Goal: Information Seeking & Learning: Learn about a topic

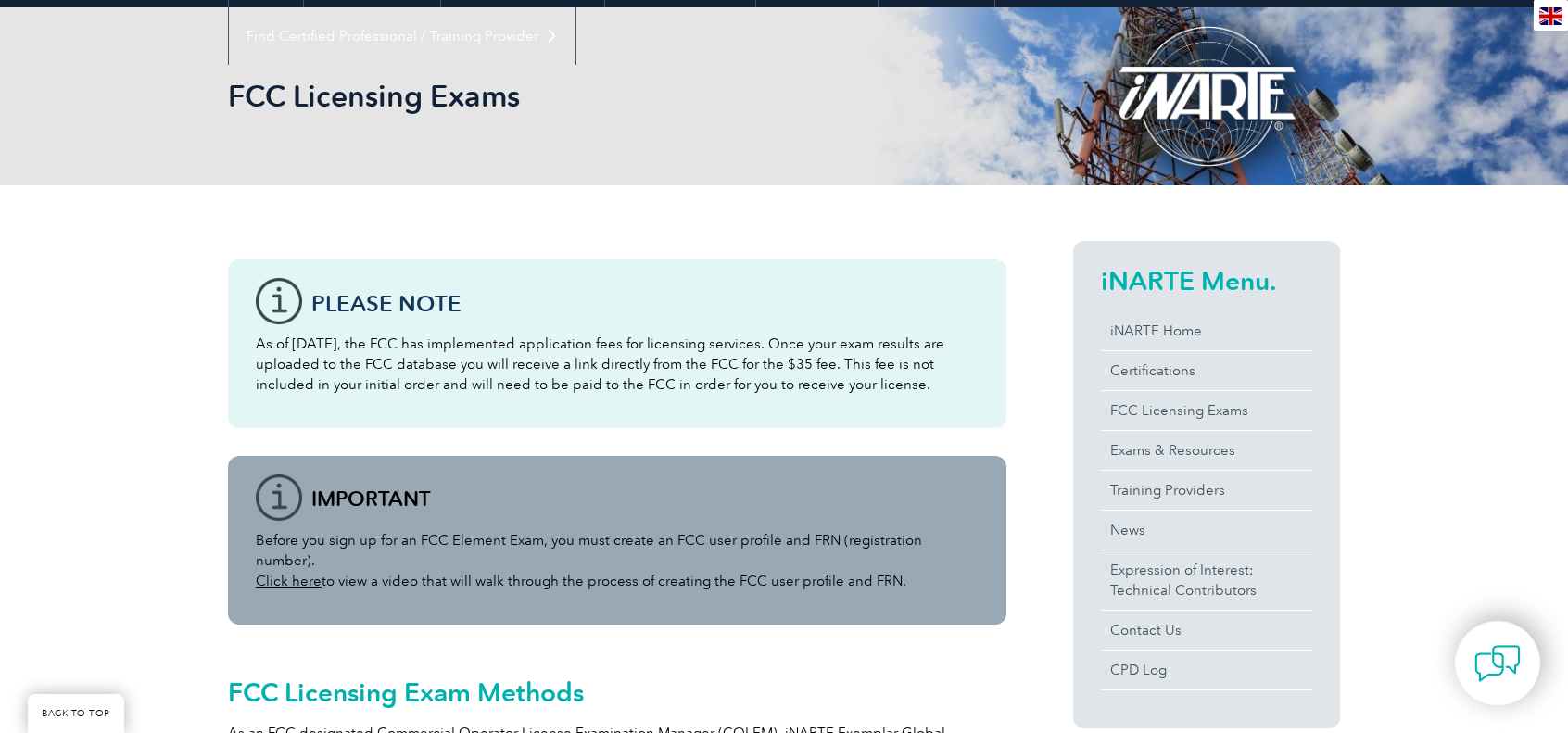
scroll to position [209, 0]
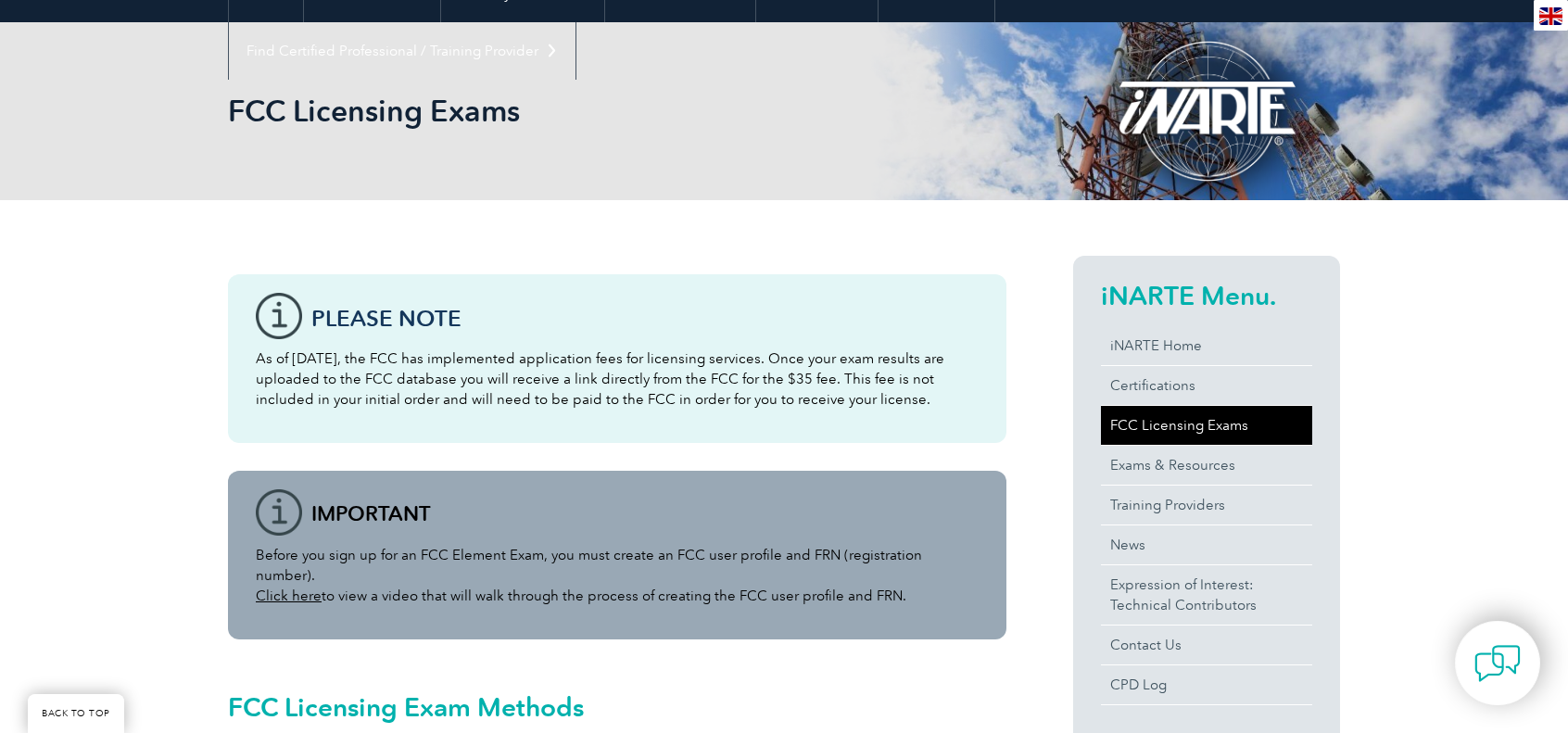
click at [1208, 423] on link "FCC Licensing Exams" at bounding box center [1206, 425] width 211 height 38
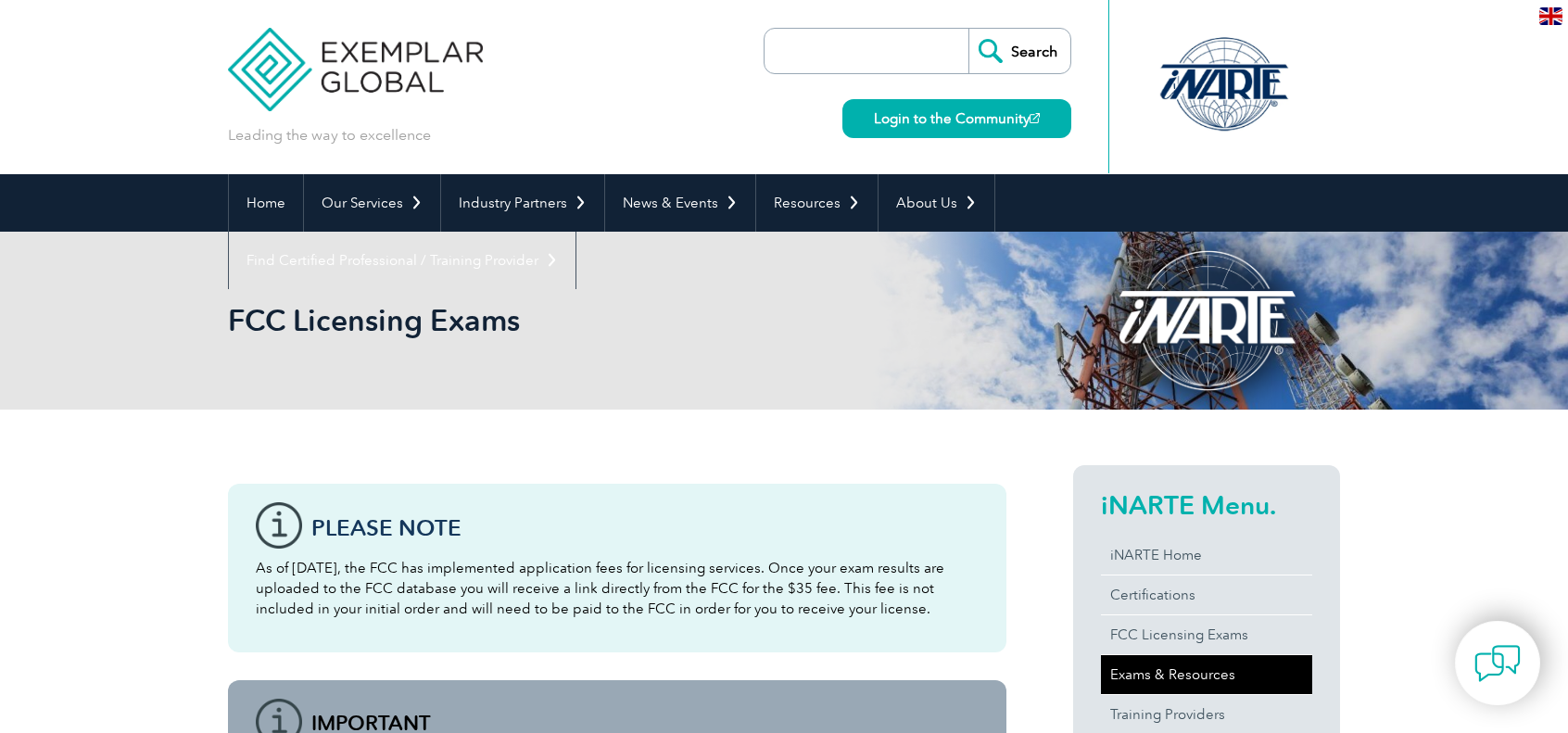
scroll to position [166, 0]
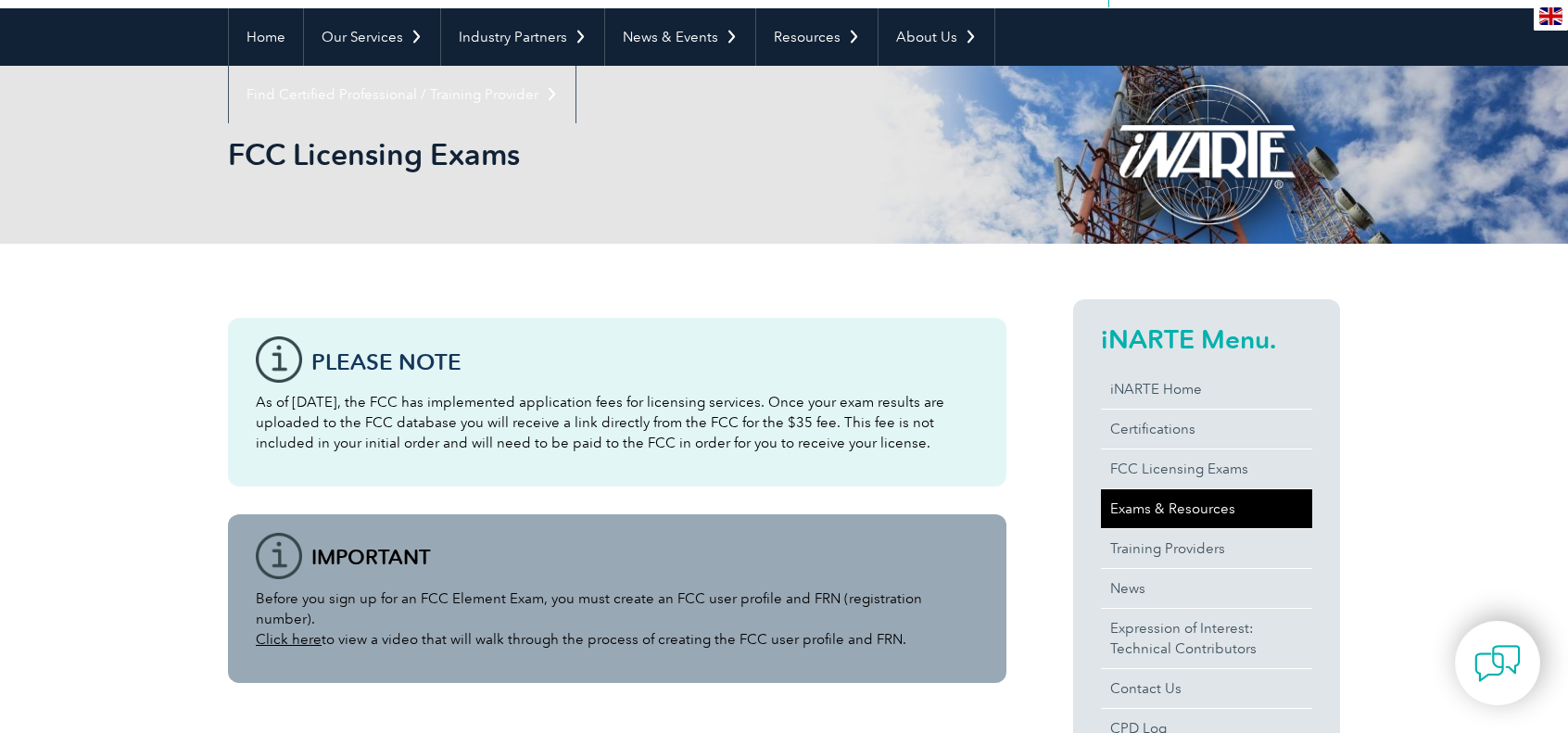
click at [1170, 502] on link "Exams & Resources" at bounding box center [1206, 507] width 211 height 38
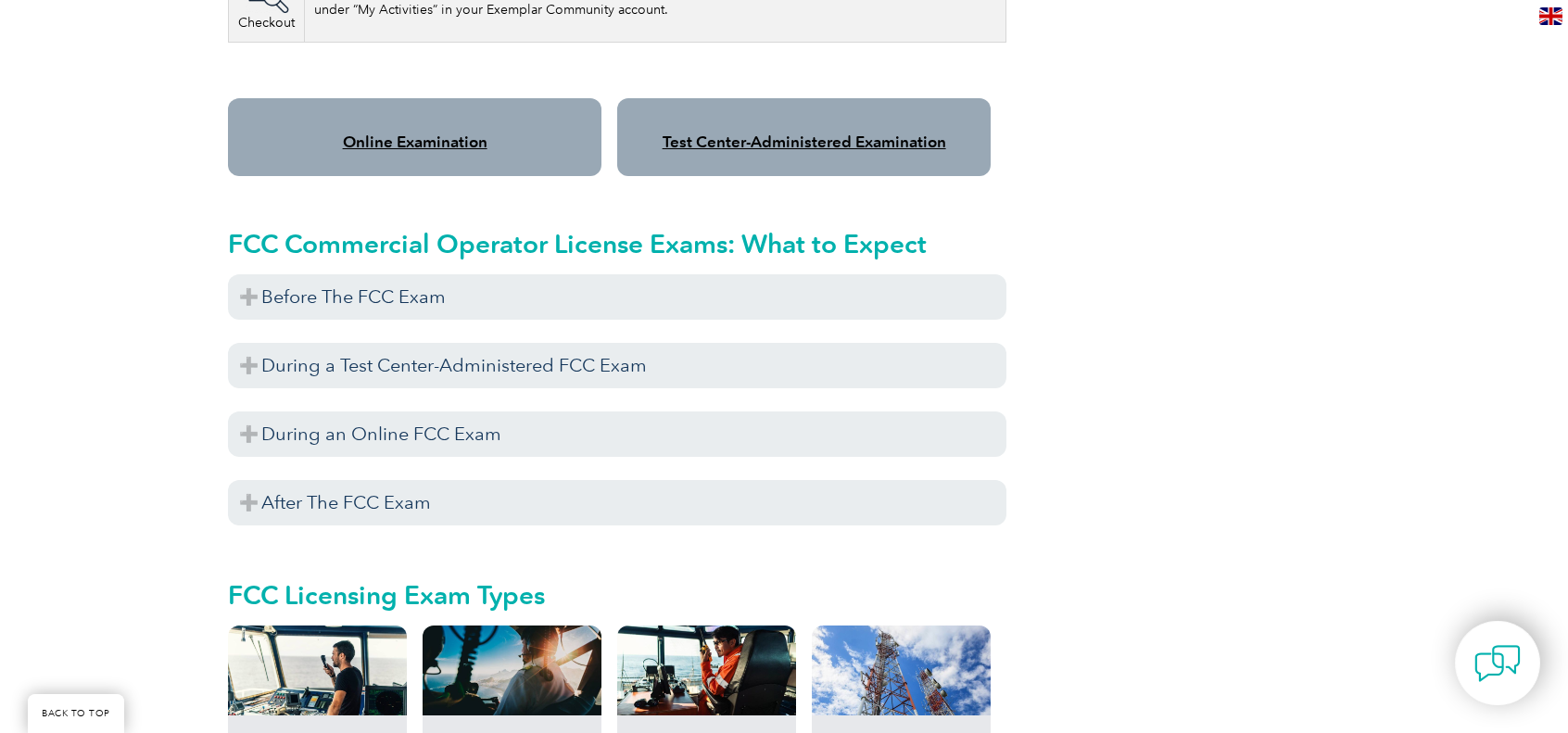
scroll to position [1555, 0]
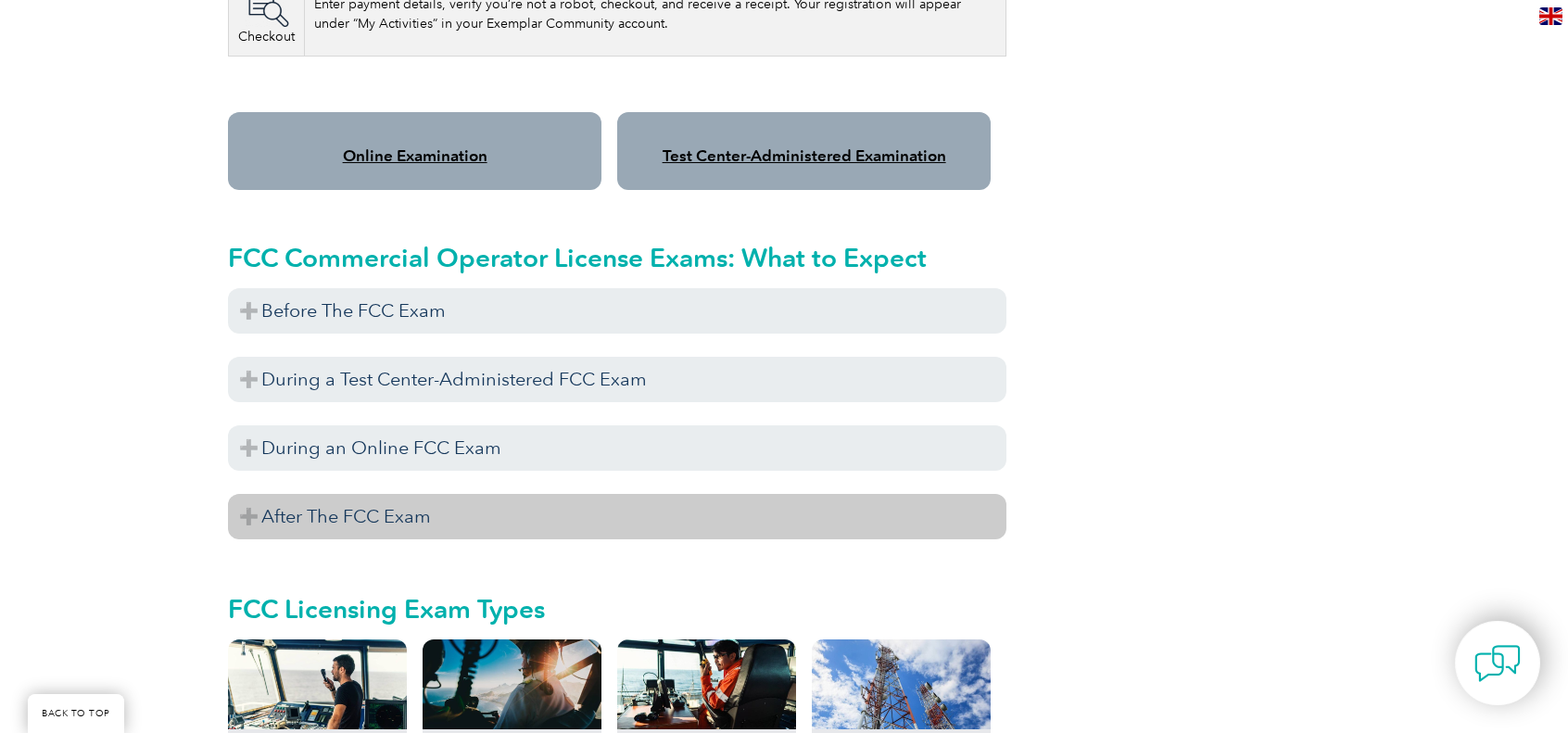
click at [323, 494] on h3 "After The FCC Exam" at bounding box center [617, 516] width 779 height 45
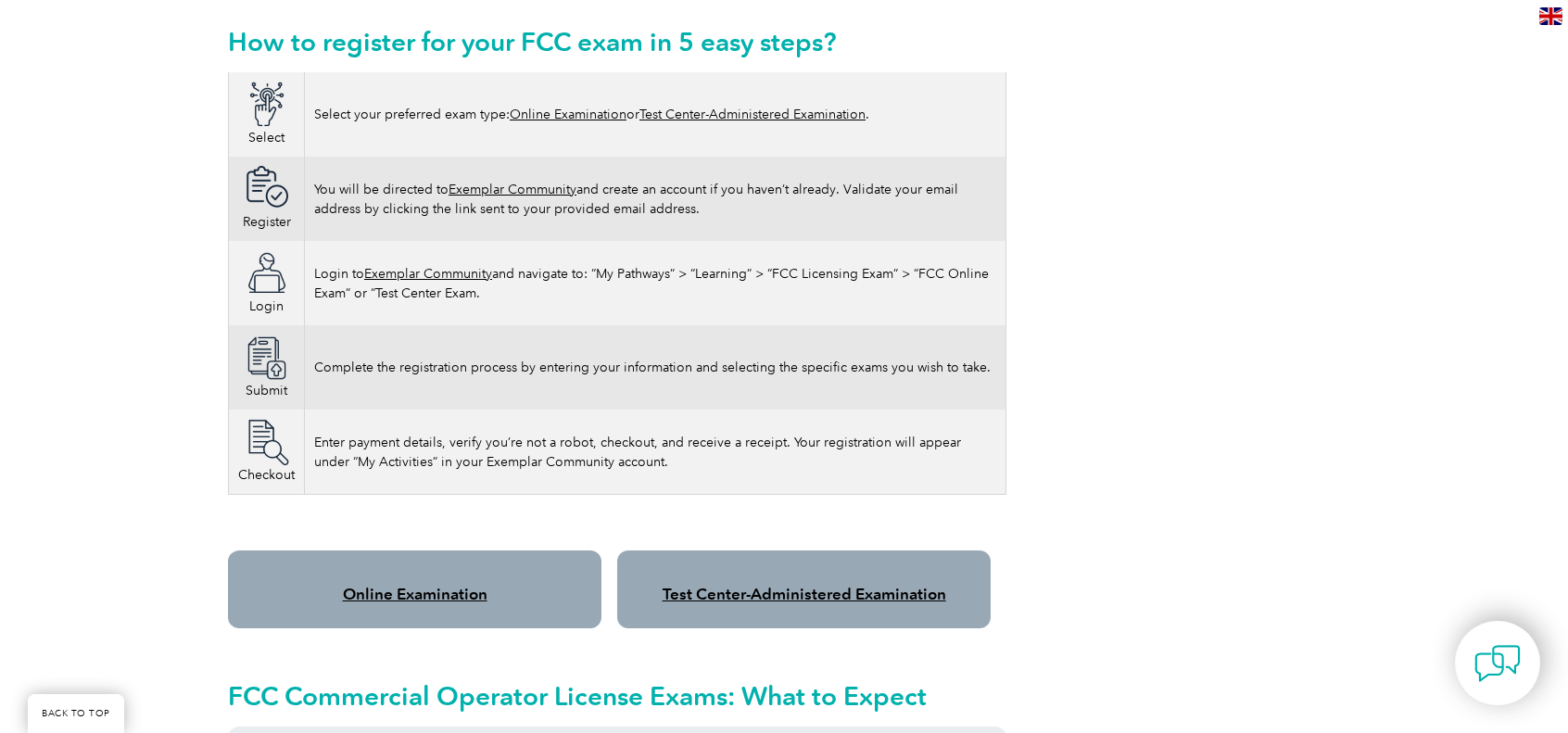
scroll to position [1092, 0]
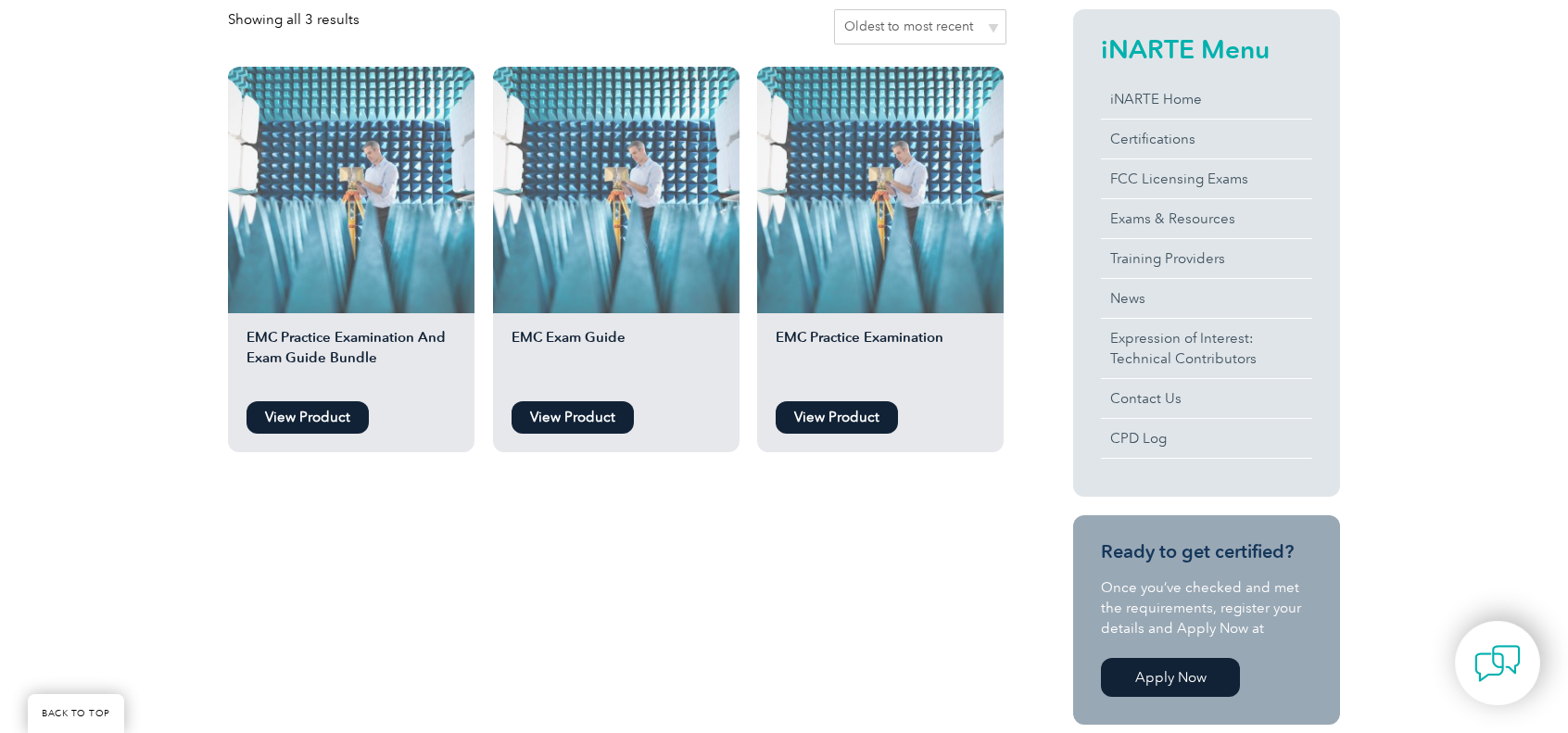
scroll to position [463, 0]
click at [539, 417] on link "View Product" at bounding box center [573, 416] width 122 height 33
